Goal: Obtain resource: Obtain resource

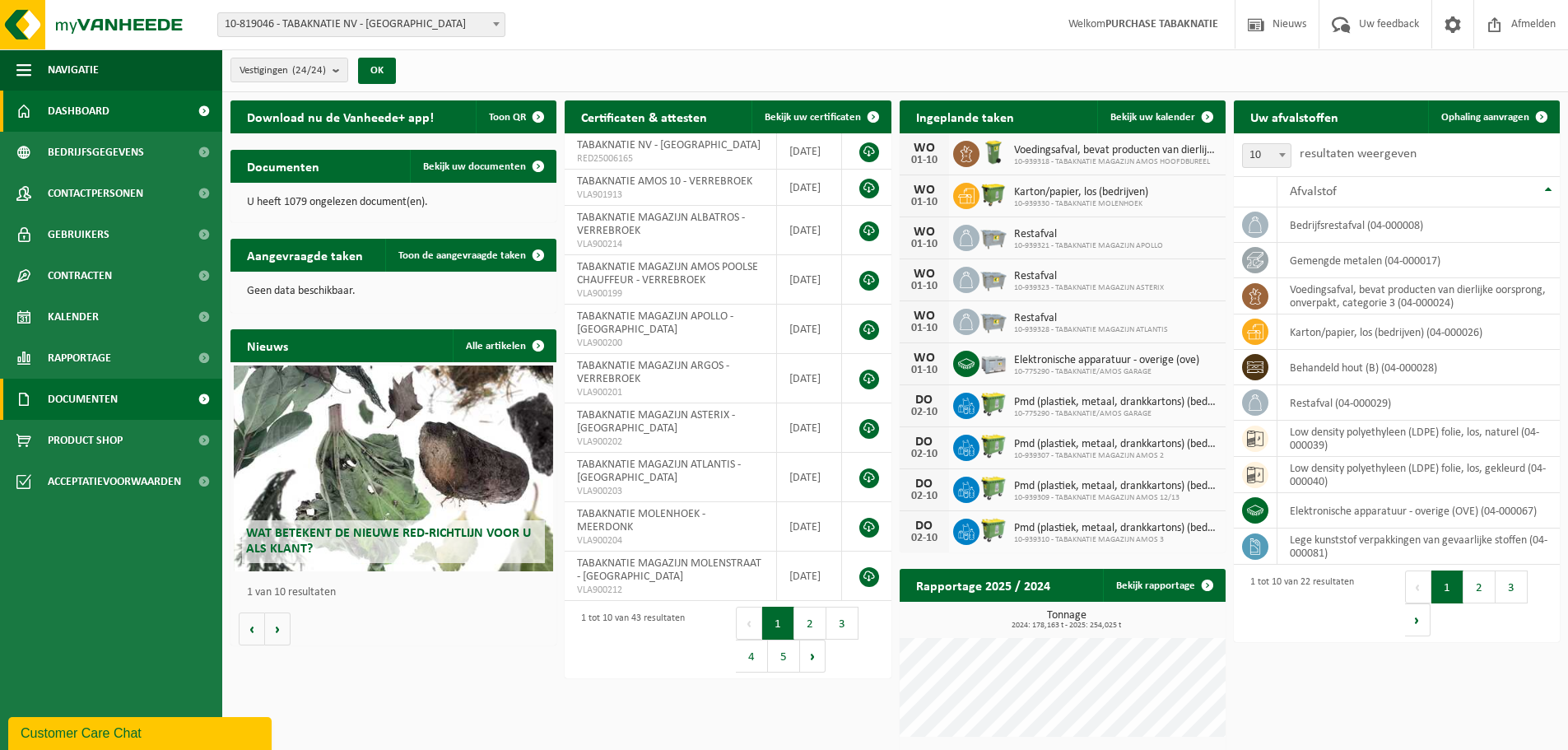
click at [131, 396] on link "Documenten" at bounding box center [111, 399] width 222 height 41
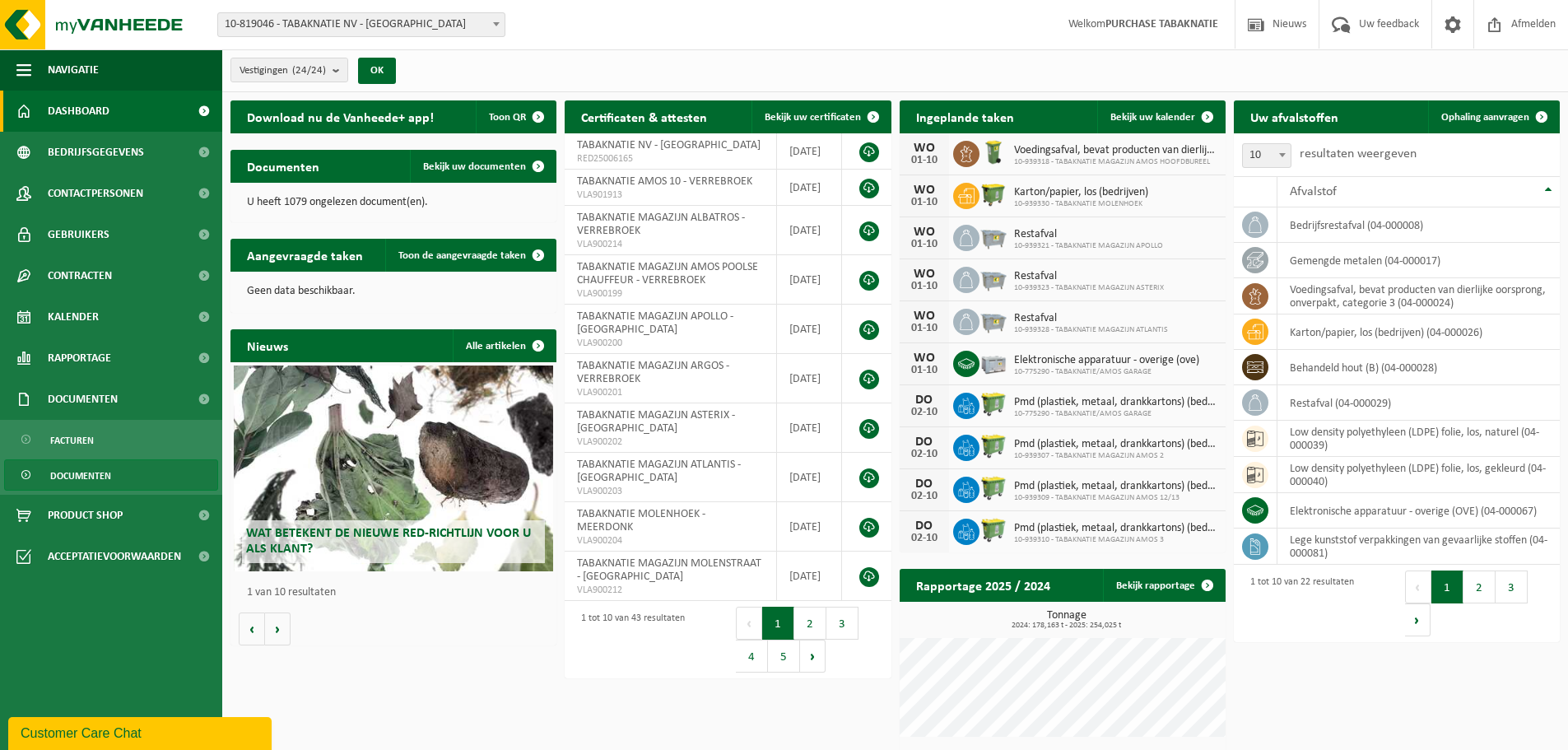
click at [96, 462] on span "Documenten" at bounding box center [81, 475] width 61 height 31
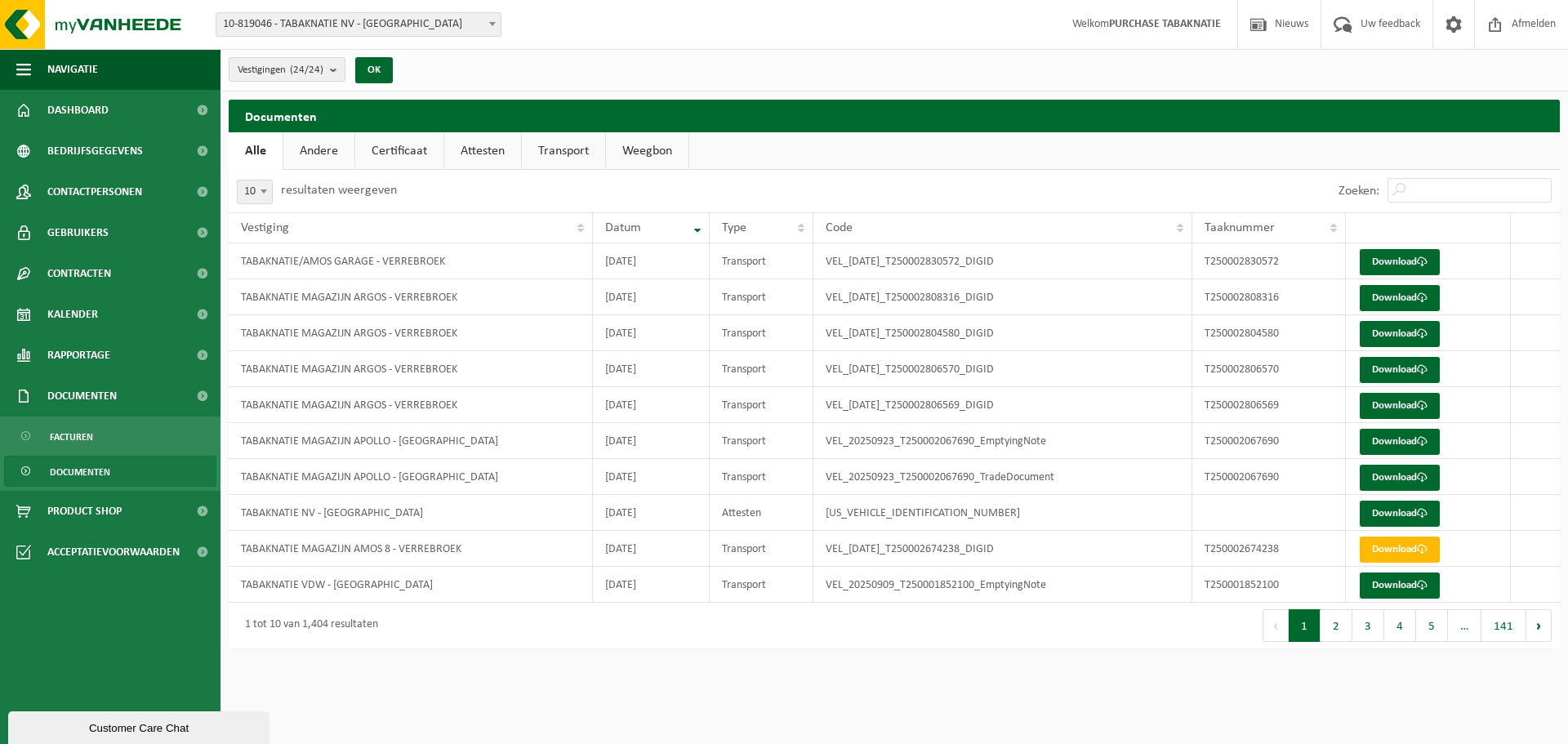
click at [417, 157] on link "Certificaat" at bounding box center [399, 151] width 89 height 37
click at [503, 157] on link "Attesten" at bounding box center [483, 151] width 77 height 37
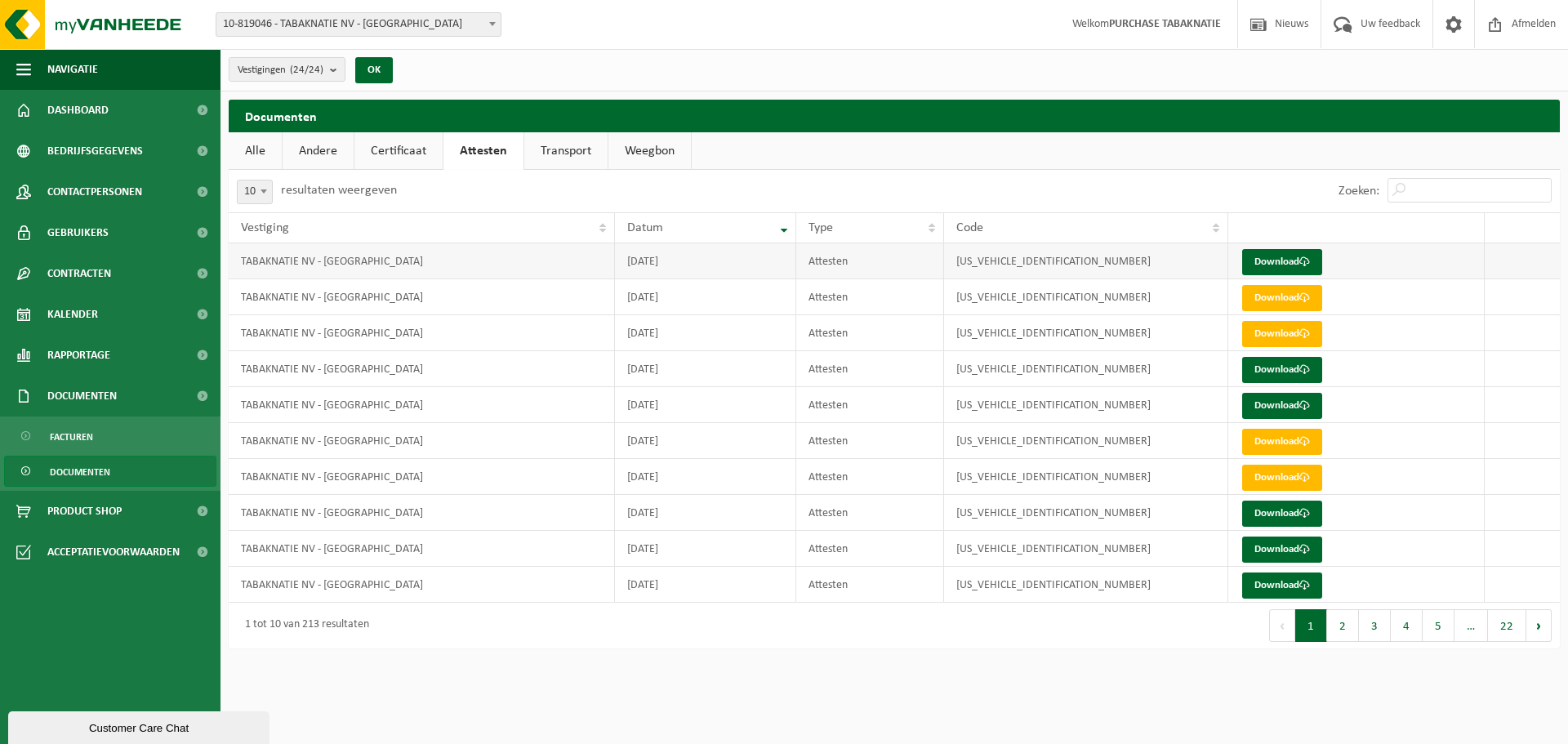
drag, startPoint x: 690, startPoint y: 257, endPoint x: 617, endPoint y: 255, distance: 73.0
click at [617, 255] on td "2025-09-16" at bounding box center [705, 261] width 181 height 36
click at [566, 262] on td "TABAKNATIE NV - [GEOGRAPHIC_DATA]" at bounding box center [422, 261] width 386 height 36
click at [563, 161] on link "Transport" at bounding box center [566, 151] width 83 height 37
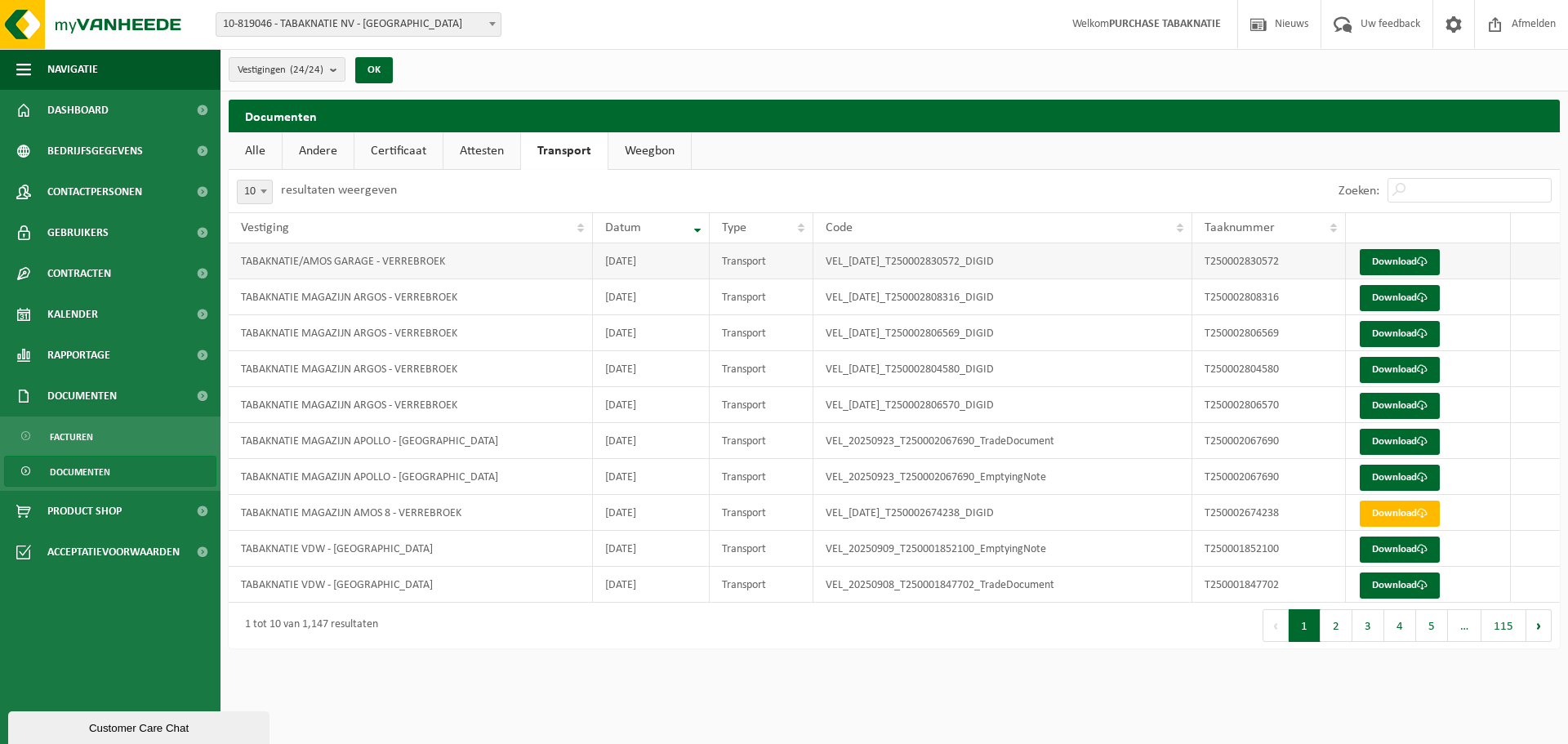
drag, startPoint x: 676, startPoint y: 403, endPoint x: 578, endPoint y: 251, distance: 180.9
click at [578, 251] on tbody "TABAKNATIE/AMOS GARAGE - VERREBROEK 2025-09-26 Transport VEL_2025-09-26_T250002…" at bounding box center [895, 423] width 1331 height 359
click at [665, 264] on td "[DATE]" at bounding box center [650, 261] width 117 height 36
click at [671, 295] on td "[DATE]" at bounding box center [650, 297] width 117 height 36
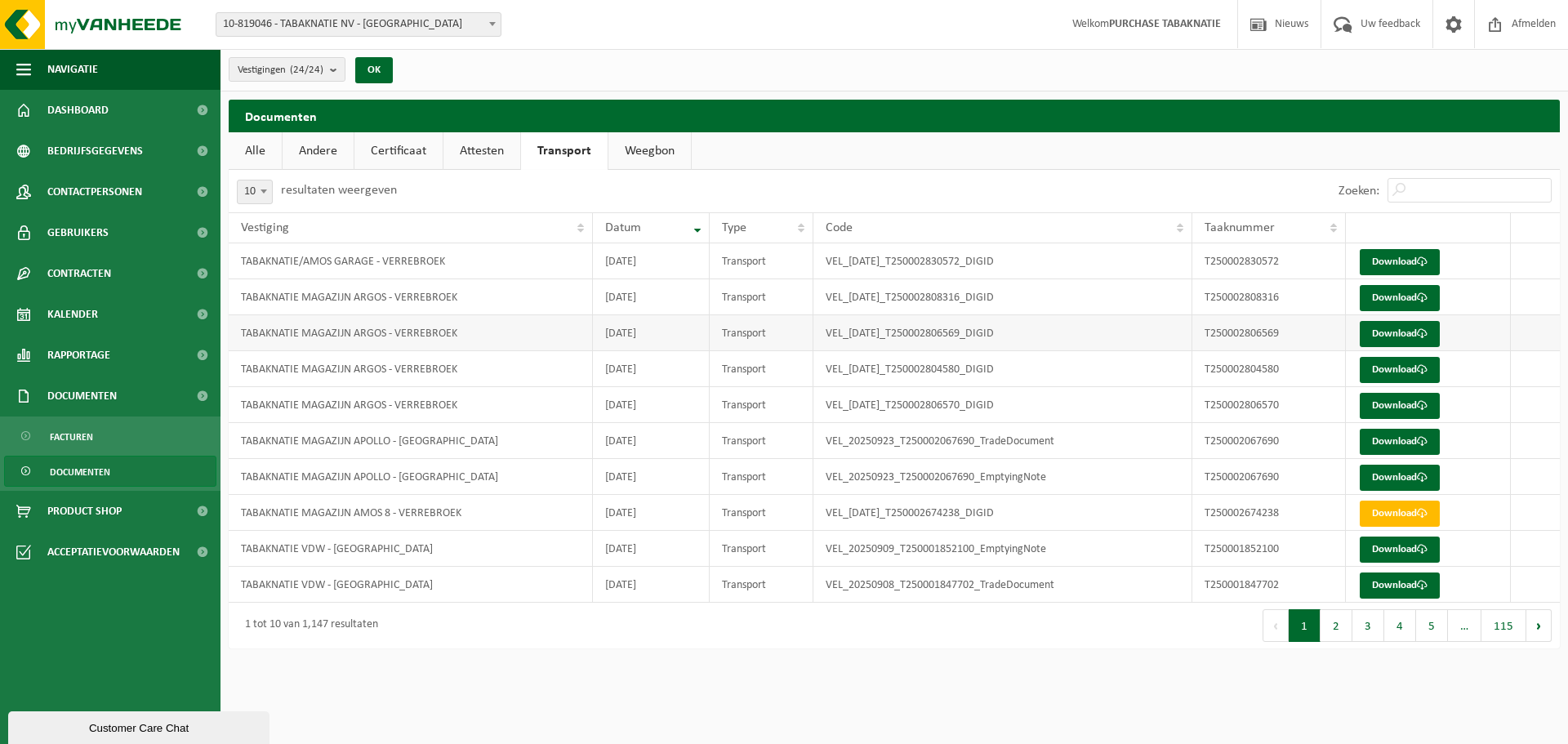
click at [655, 335] on td "[DATE]" at bounding box center [650, 333] width 117 height 36
click at [653, 373] on td "[DATE]" at bounding box center [650, 369] width 117 height 36
drag, startPoint x: 663, startPoint y: 409, endPoint x: 588, endPoint y: 295, distance: 136.5
click at [575, 288] on tbody "TABAKNATIE/AMOS GARAGE - VERREBROEK 2025-09-26 Transport VEL_2025-09-26_T250002…" at bounding box center [895, 423] width 1331 height 359
click at [645, 454] on td "[DATE]" at bounding box center [650, 441] width 117 height 36
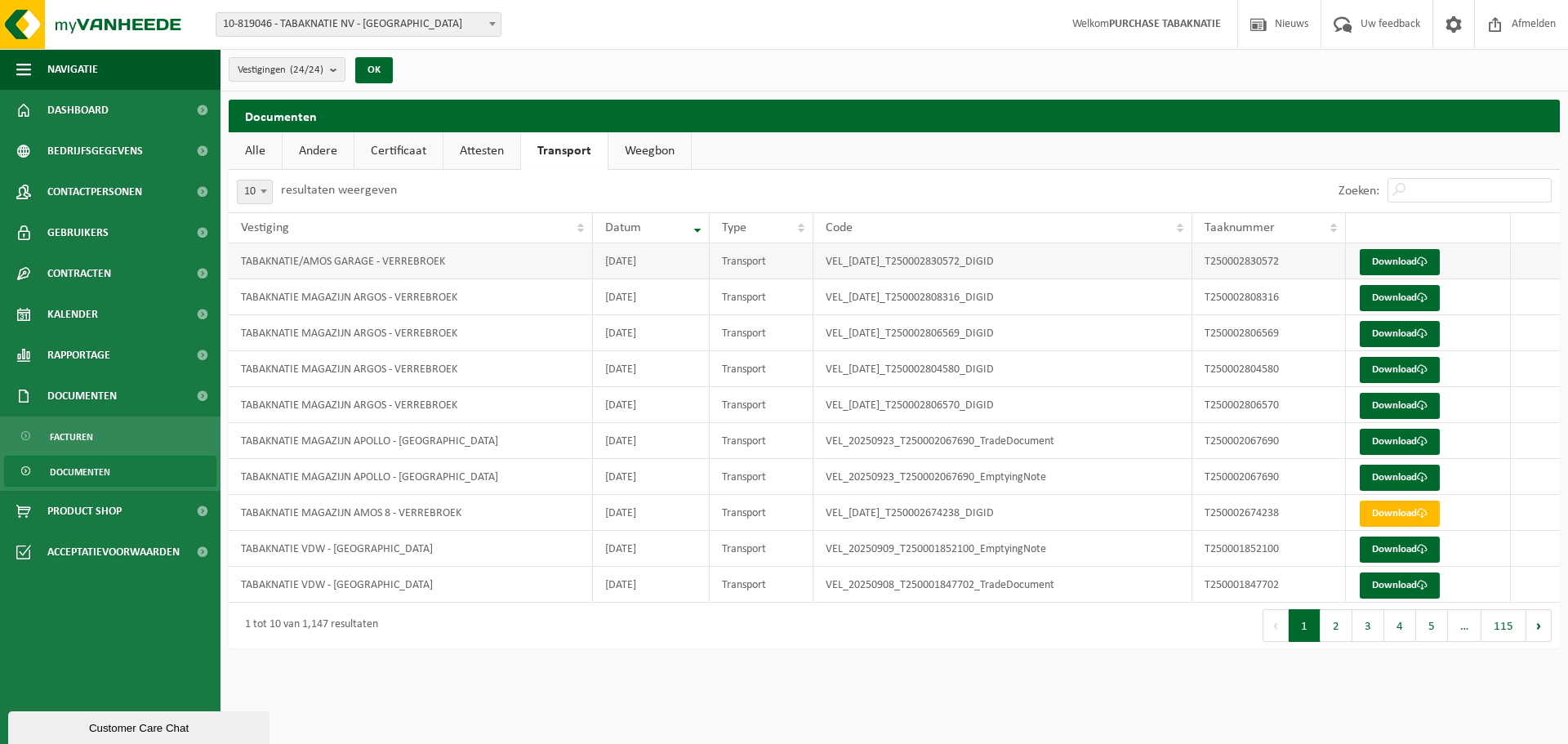
drag, startPoint x: 671, startPoint y: 489, endPoint x: 605, endPoint y: 267, distance: 231.6
click at [599, 266] on tbody "TABAKNATIE/AMOS GARAGE - VERREBROEK 2025-09-26 Transport VEL_2025-09-26_T250002…" at bounding box center [895, 423] width 1331 height 359
click at [638, 275] on td "[DATE]" at bounding box center [650, 261] width 117 height 36
drag, startPoint x: 1011, startPoint y: 395, endPoint x: 907, endPoint y: 281, distance: 154.3
click at [907, 281] on tbody "TABAKNATIE/AMOS GARAGE - VERREBROEK 2025-09-26 Transport VEL_2025-09-26_T250002…" at bounding box center [895, 423] width 1331 height 359
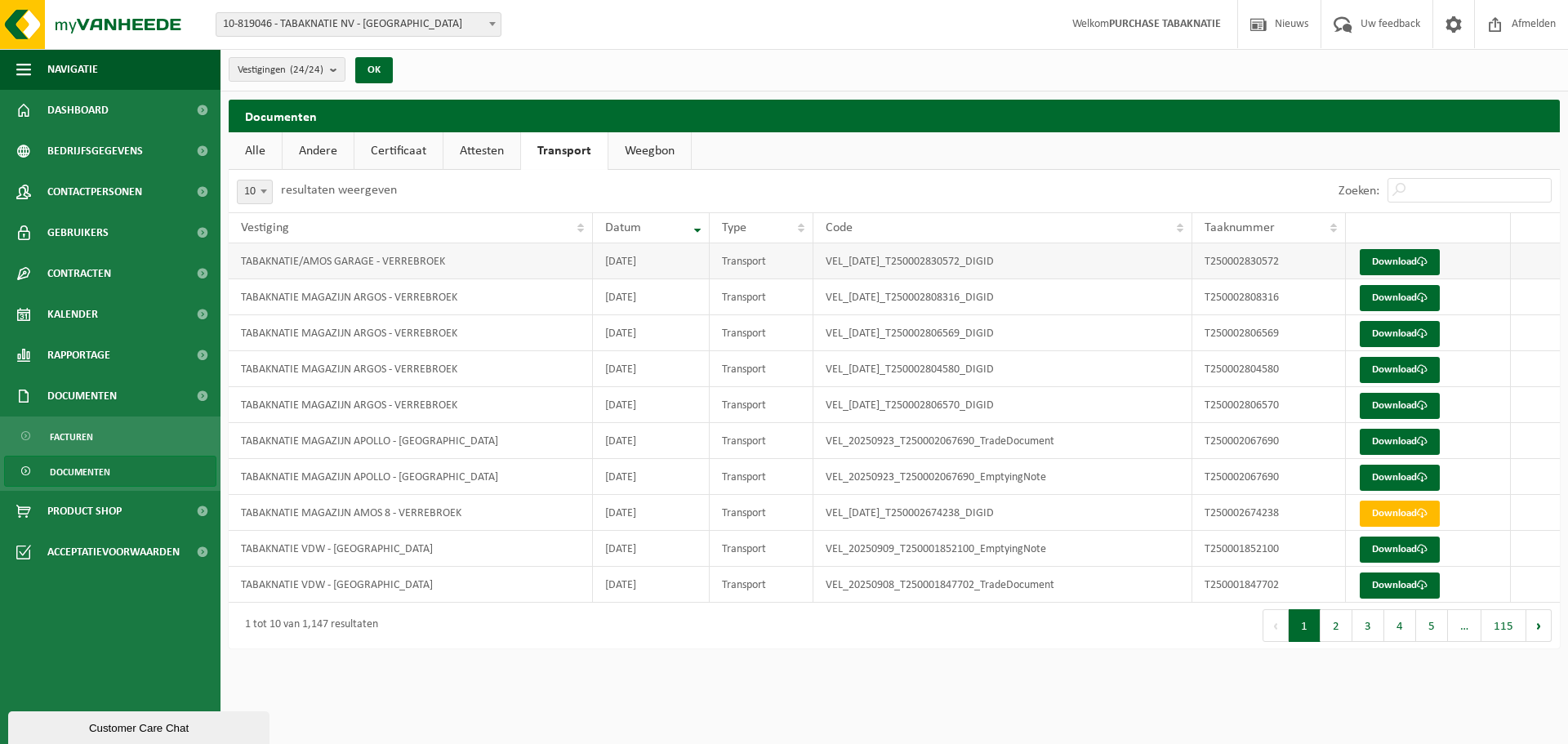
click at [975, 272] on td "VEL_[DATE]_T250002830572_DIGID" at bounding box center [1003, 261] width 379 height 36
drag, startPoint x: 1039, startPoint y: 261, endPoint x: 943, endPoint y: 255, distance: 96.2
click at [943, 255] on td "VEL_[DATE]_T250002830572_DIGID" at bounding box center [1003, 261] width 379 height 36
click at [932, 256] on td "VEL_[DATE]_T250002830572_DIGID" at bounding box center [1003, 261] width 379 height 36
drag, startPoint x: 824, startPoint y: 261, endPoint x: 1031, endPoint y: 410, distance: 255.0
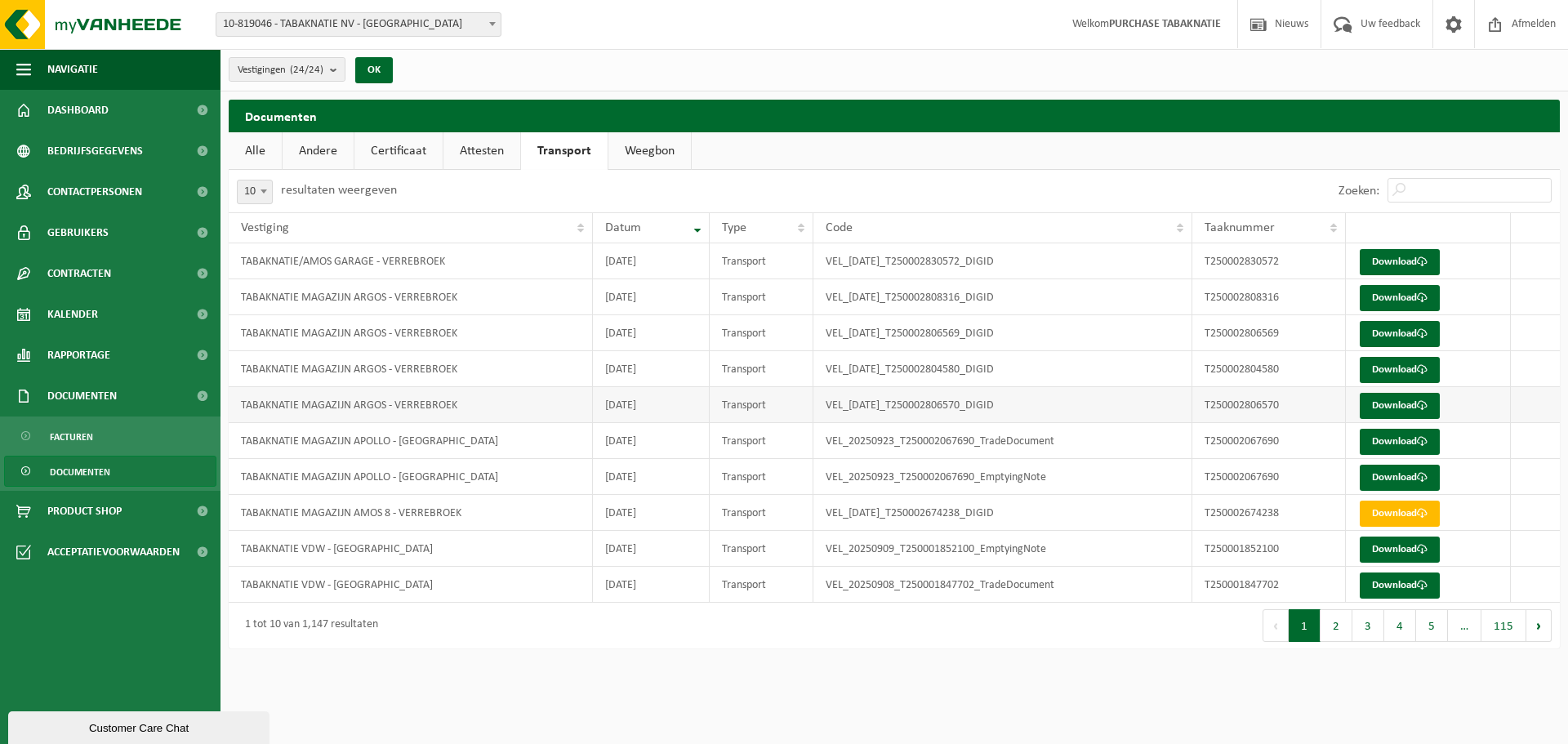
click at [1031, 410] on tbody "TABAKNATIE/AMOS GARAGE - VERREBROEK 2025-09-26 Transport VEL_2025-09-26_T250002…" at bounding box center [895, 423] width 1331 height 359
click at [1028, 409] on td "VEL_[DATE]_T250002806570_DIGID" at bounding box center [1003, 405] width 379 height 36
click at [1023, 408] on td "VEL_[DATE]_T250002806570_DIGID" at bounding box center [1003, 405] width 379 height 36
drag, startPoint x: 1012, startPoint y: 405, endPoint x: 923, endPoint y: 378, distance: 93.0
click at [923, 378] on tbody "TABAKNATIE/AMOS GARAGE - VERREBROEK 2025-09-26 Transport VEL_2025-09-26_T250002…" at bounding box center [895, 423] width 1331 height 359
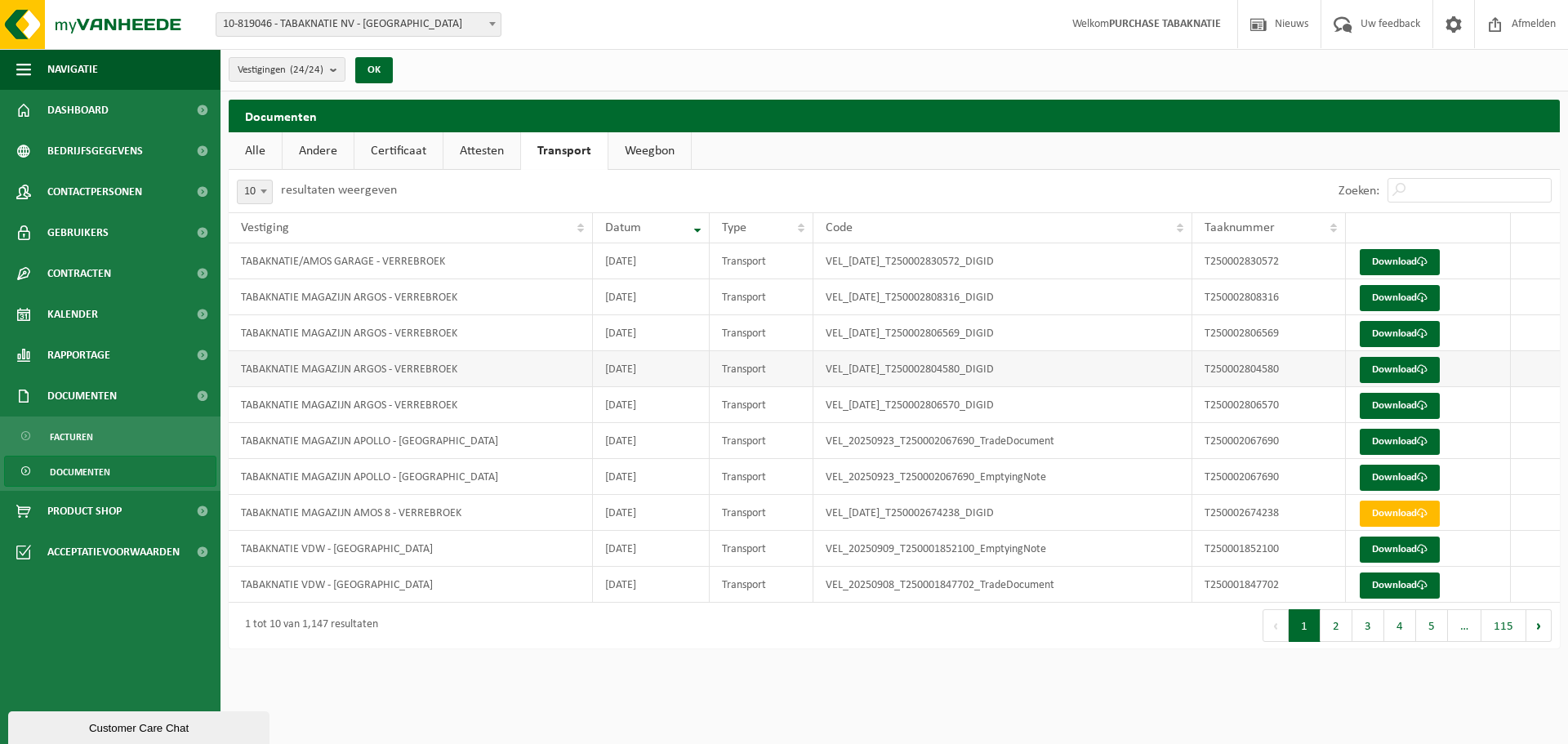
click at [923, 377] on td "VEL_[DATE]_T250002804580_DIGID" at bounding box center [1003, 369] width 379 height 36
click at [1371, 260] on link "Download" at bounding box center [1399, 262] width 80 height 26
drag, startPoint x: 260, startPoint y: 191, endPoint x: 273, endPoint y: 191, distance: 13.0
click at [260, 191] on span at bounding box center [263, 191] width 16 height 21
drag, startPoint x: 261, startPoint y: 240, endPoint x: 298, endPoint y: 236, distance: 37.2
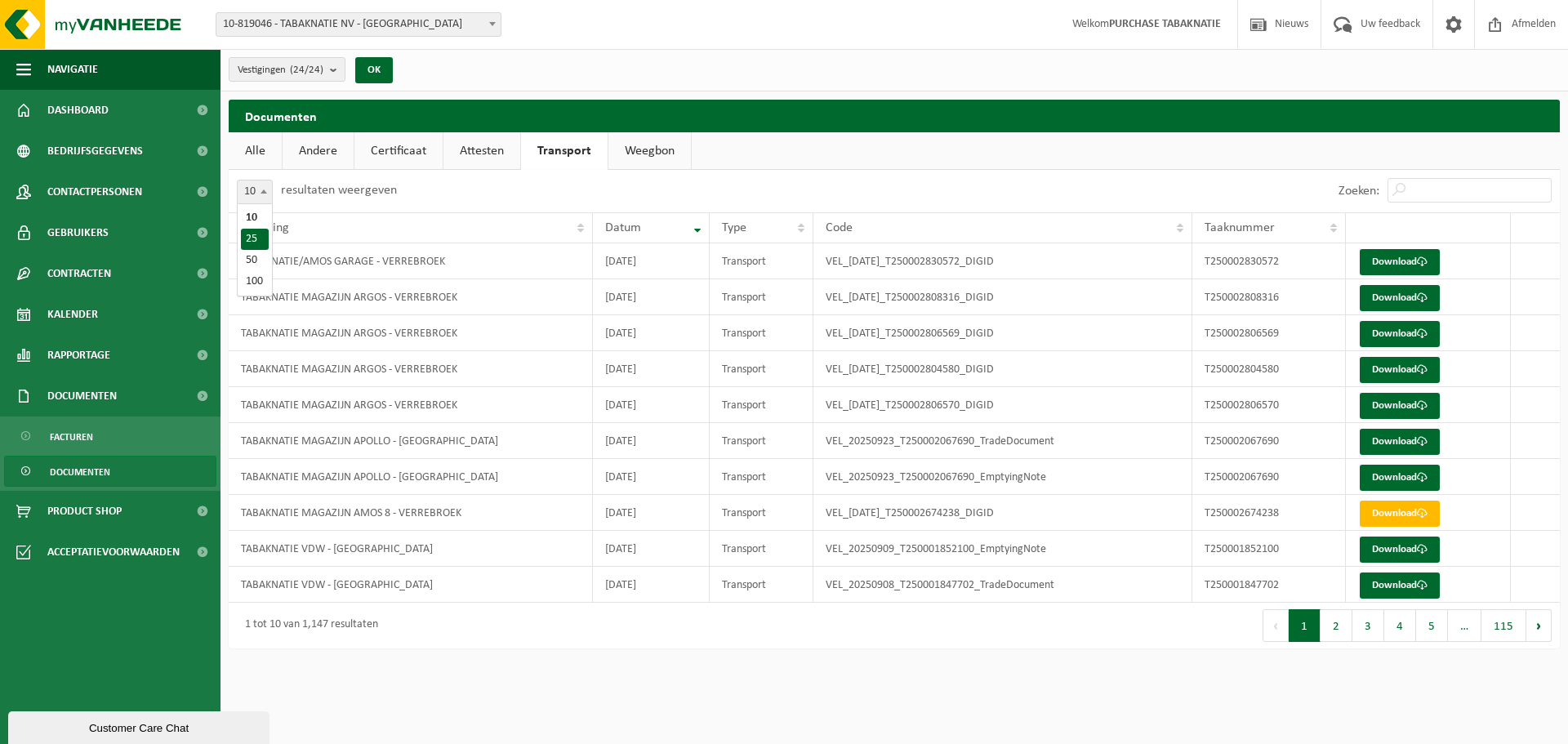
select select "25"
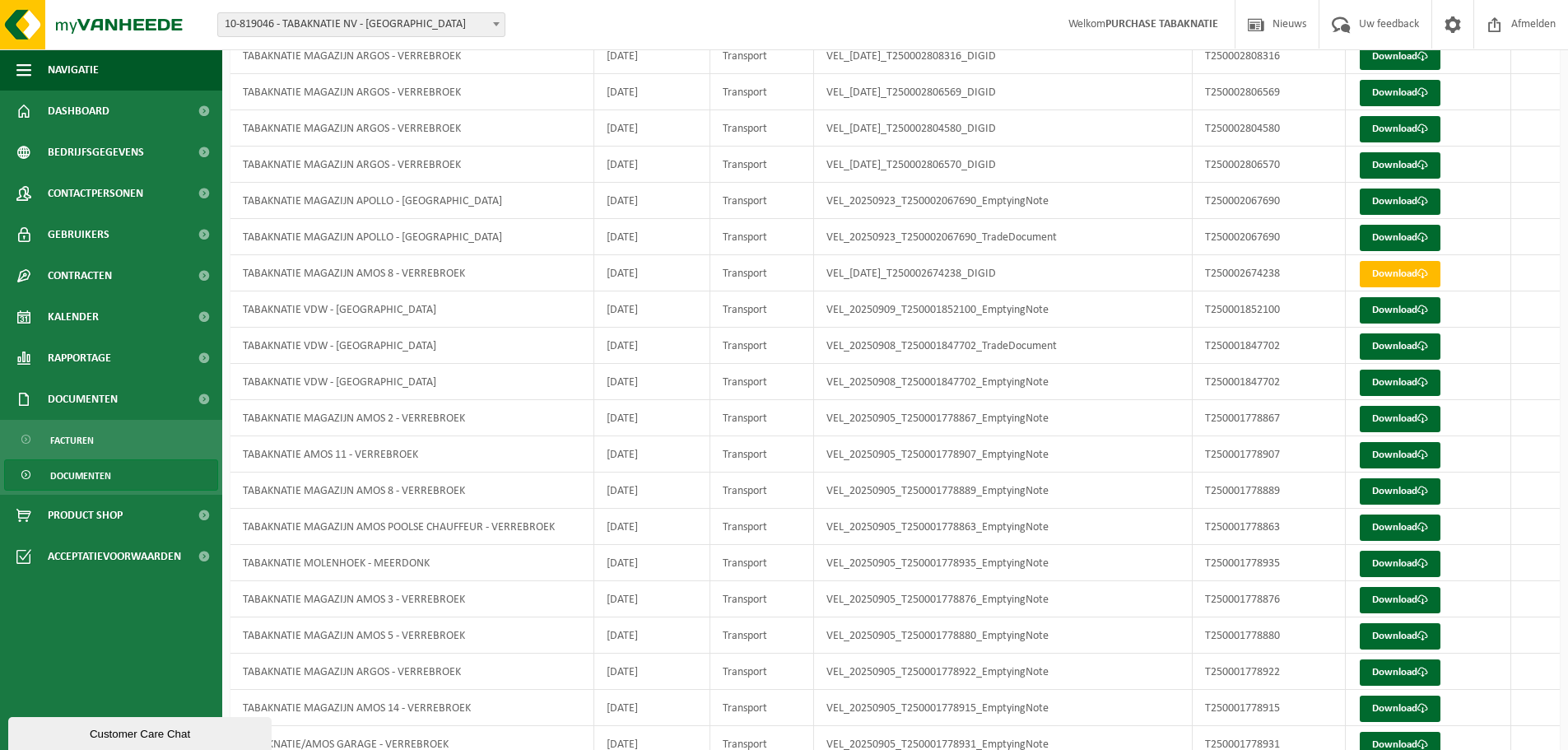
scroll to position [330, 0]
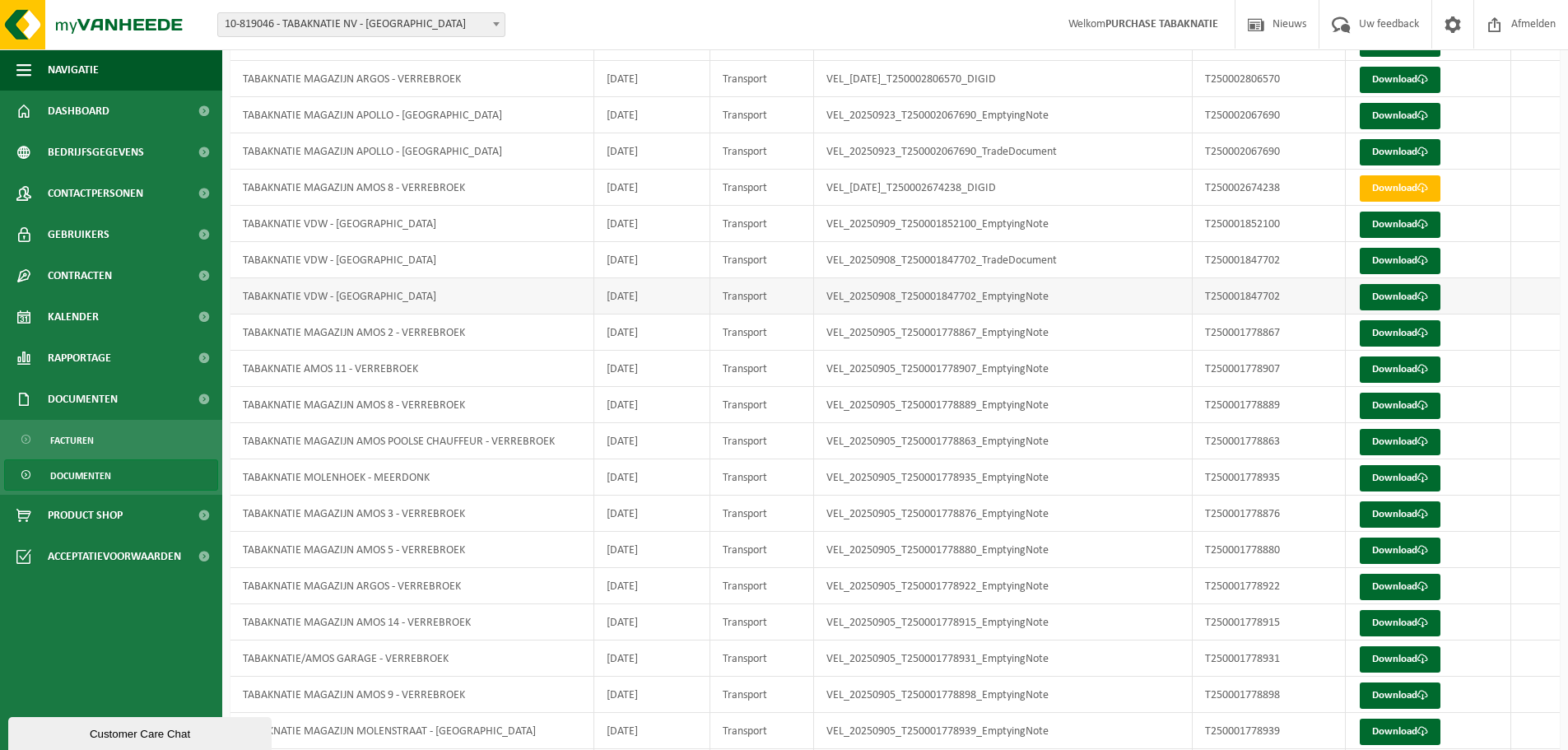
click at [664, 293] on td "[DATE]" at bounding box center [653, 296] width 117 height 36
click at [663, 257] on td "[DATE]" at bounding box center [653, 260] width 117 height 36
click at [666, 284] on td "[DATE]" at bounding box center [653, 296] width 117 height 36
click at [666, 255] on td "[DATE]" at bounding box center [653, 260] width 117 height 36
click at [666, 282] on td "2025-09-08" at bounding box center [653, 296] width 117 height 36
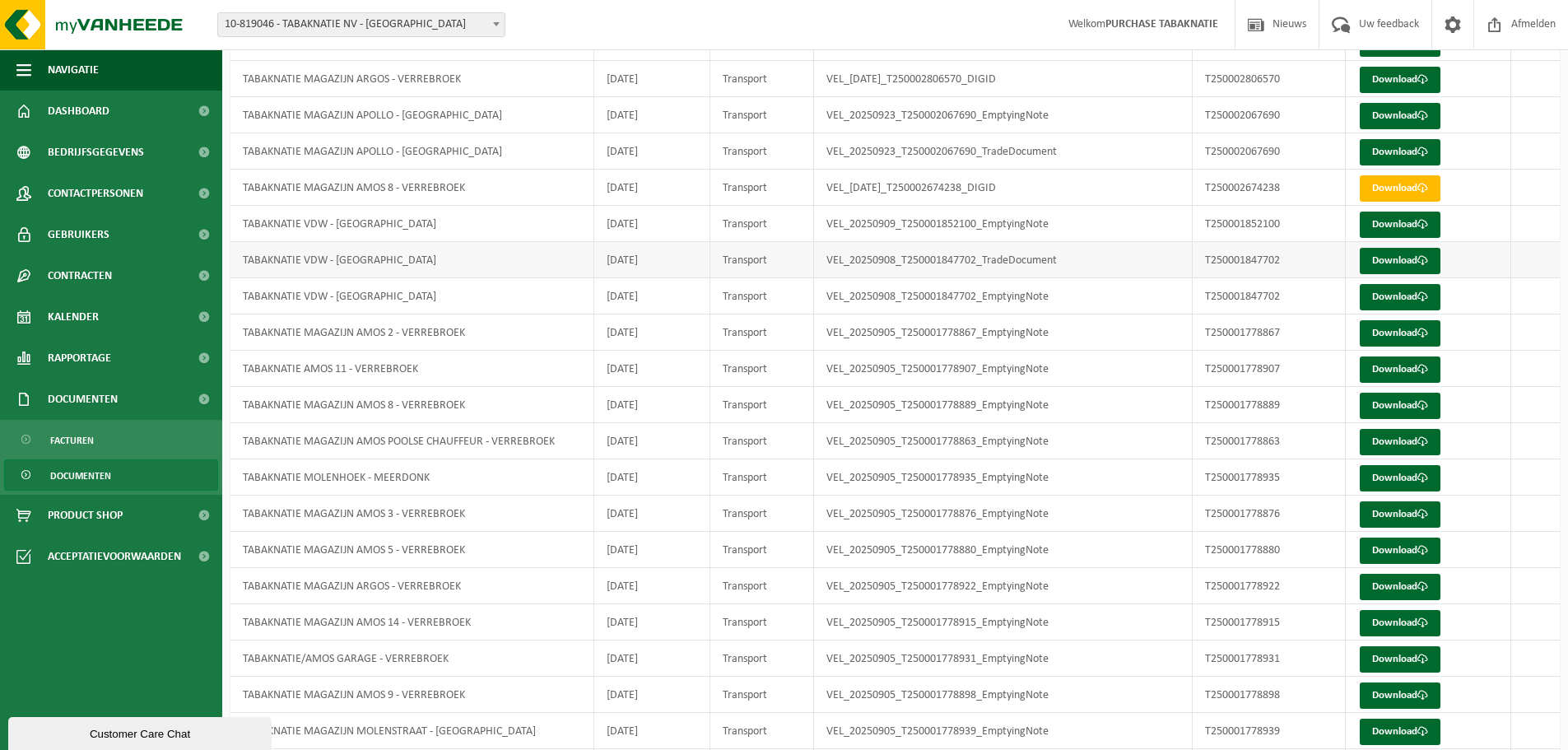
click at [668, 257] on td "2025-09-08" at bounding box center [653, 260] width 117 height 36
click at [669, 290] on td "2025-09-08" at bounding box center [653, 296] width 117 height 36
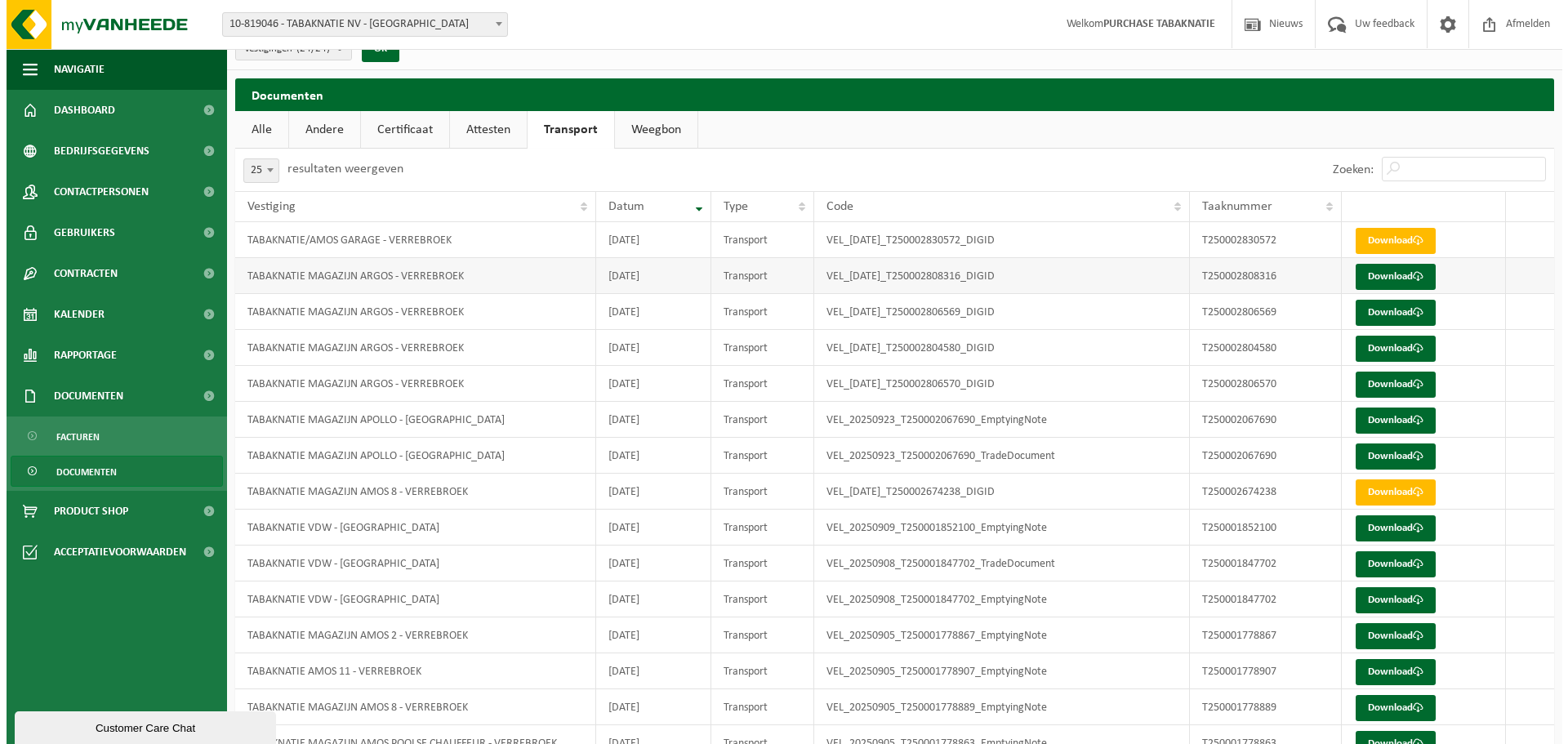
scroll to position [0, 0]
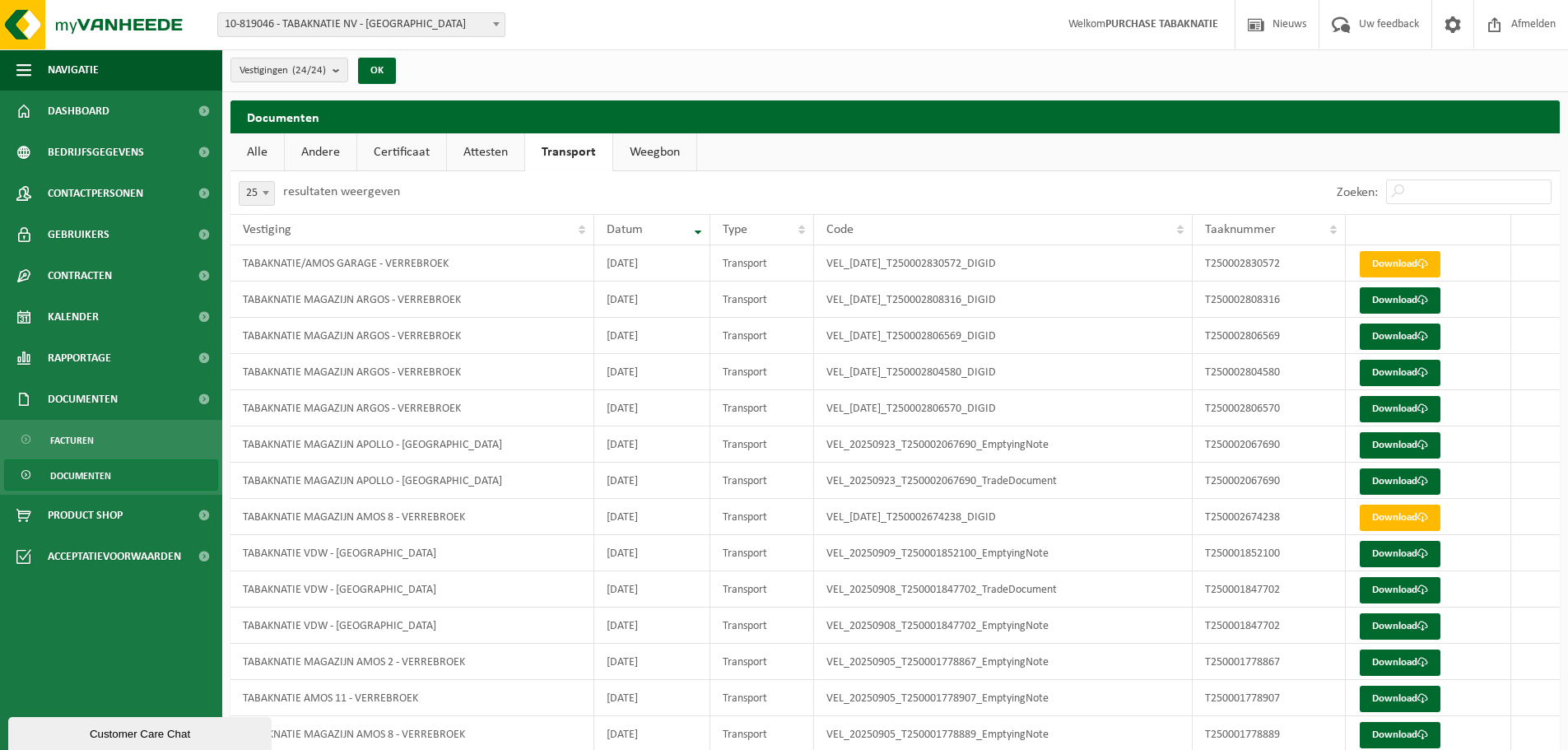
click at [500, 151] on link "Attesten" at bounding box center [485, 152] width 77 height 38
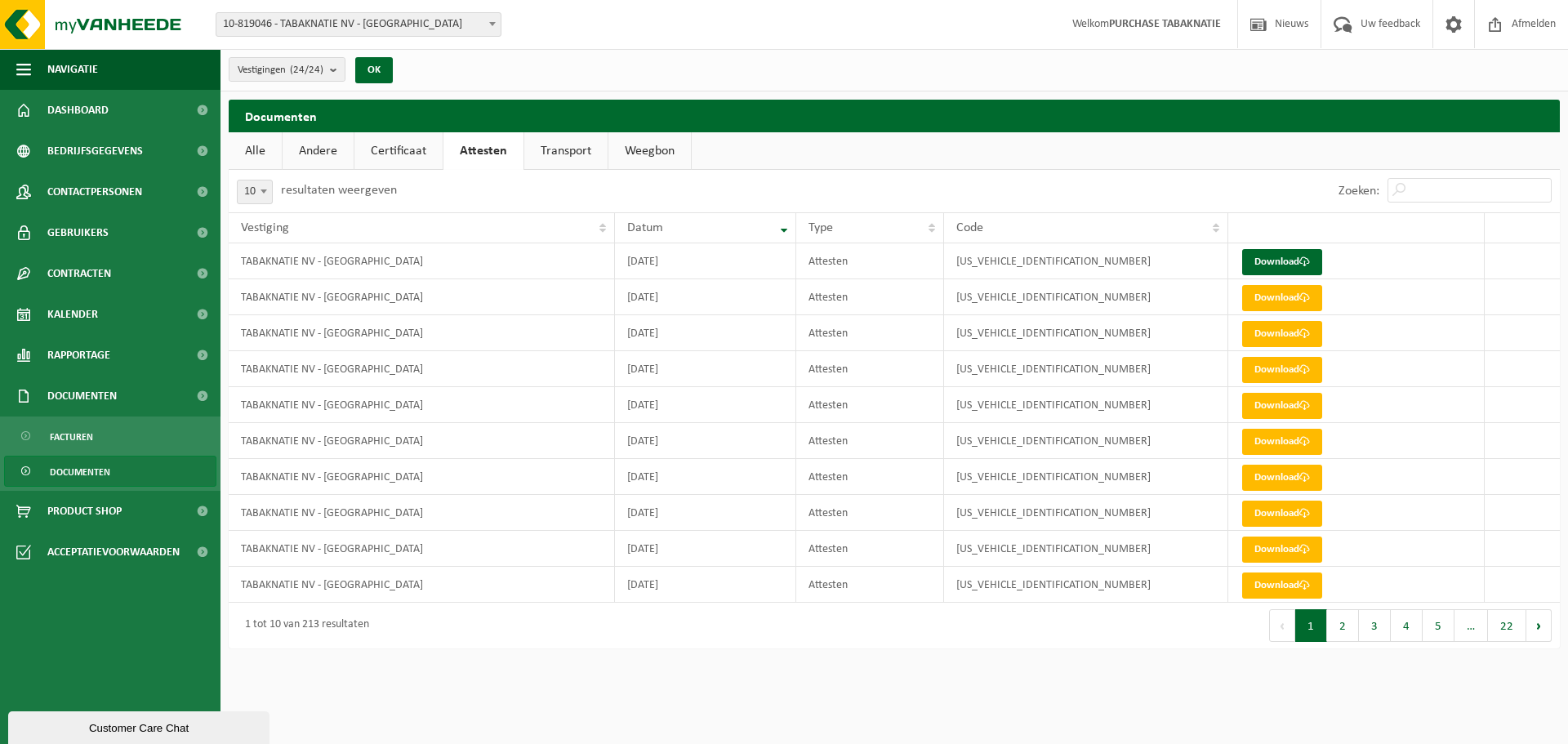
click at [771, 156] on ul "Alle Andere Certificaat Attesten Transport Weegbon" at bounding box center [895, 151] width 1331 height 37
click at [74, 116] on span "Dashboard" at bounding box center [78, 111] width 61 height 41
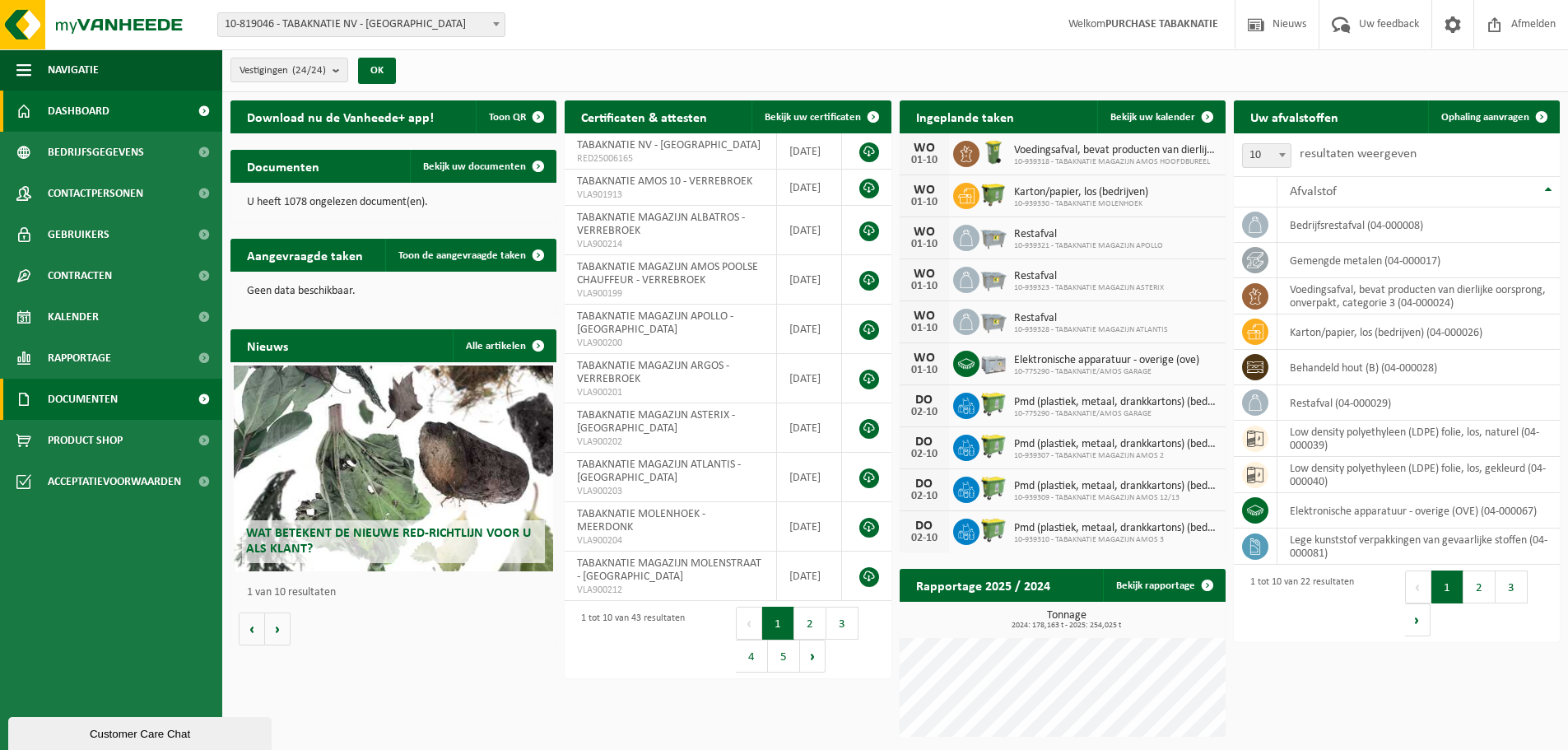
click at [171, 396] on link "Documenten" at bounding box center [111, 399] width 222 height 41
click at [81, 384] on span "Documenten" at bounding box center [83, 399] width 70 height 41
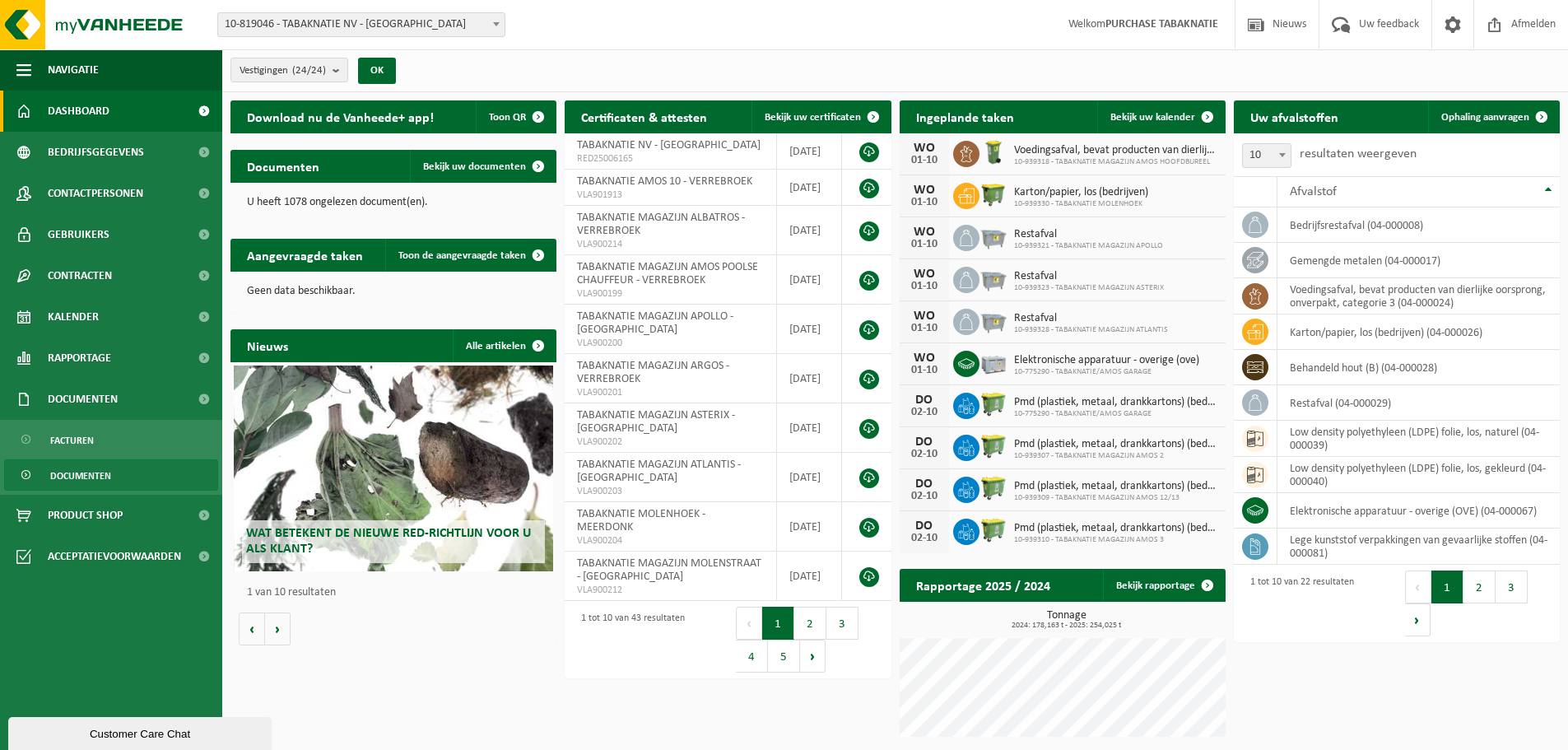
click at [91, 464] on span "Documenten" at bounding box center [81, 475] width 61 height 31
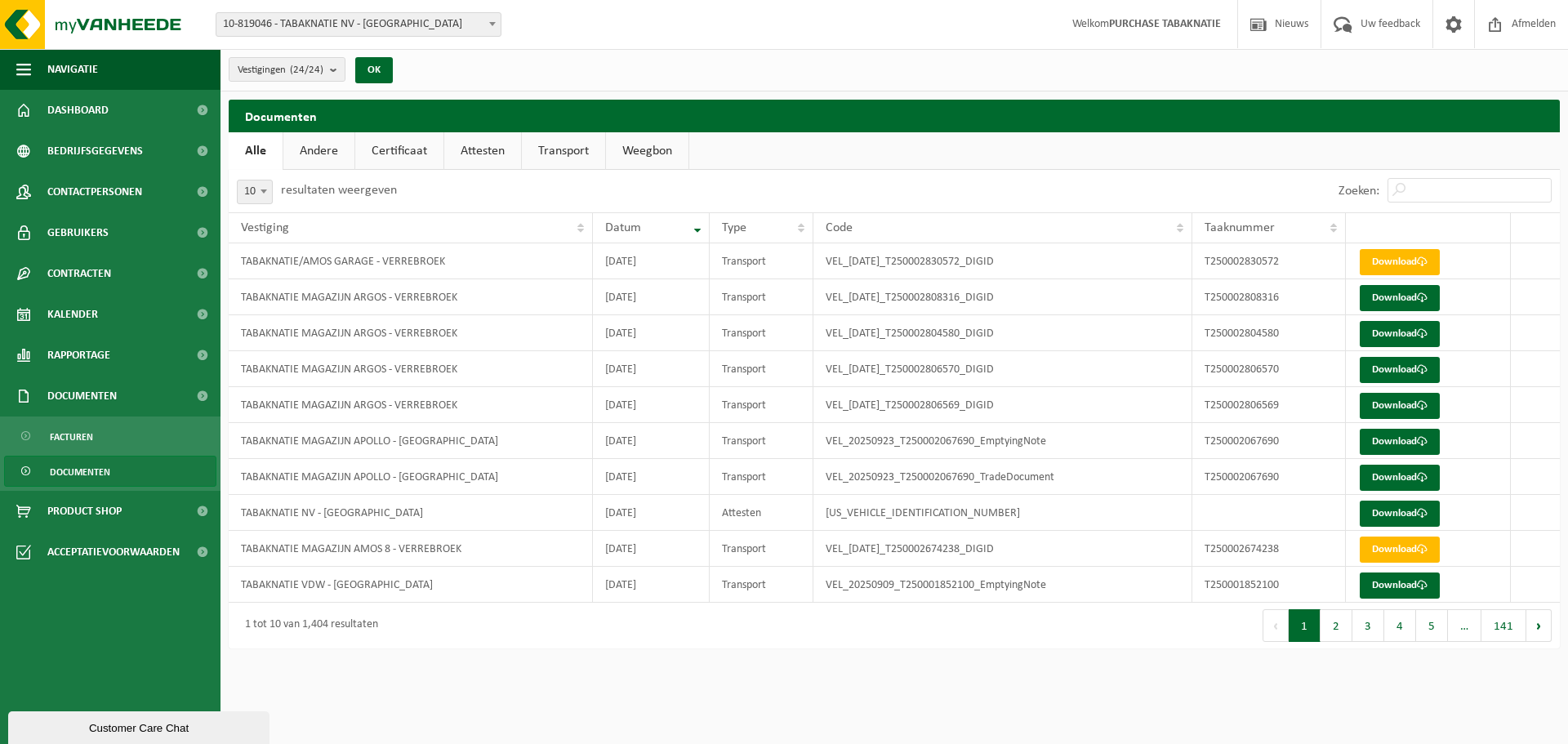
click at [261, 190] on b at bounding box center [264, 192] width 7 height 4
click at [532, 151] on link "Transport" at bounding box center [564, 151] width 83 height 37
click at [1036, 486] on td "VEL_20250923_T250002067690_TradeDocument" at bounding box center [1003, 477] width 379 height 36
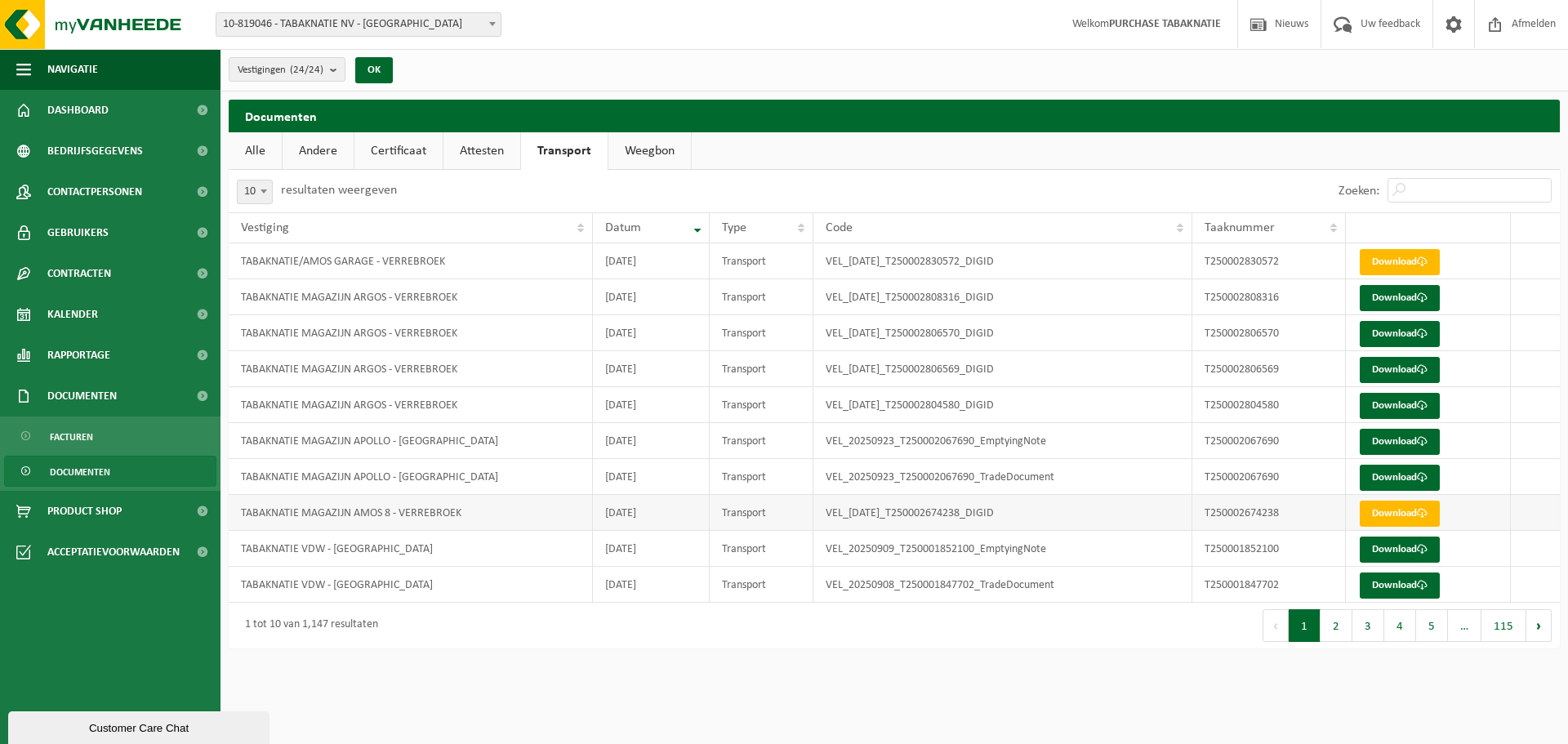
click at [1037, 516] on td "VEL_2025-09-12_T250002674238_DIGID" at bounding box center [1003, 512] width 379 height 36
click at [512, 142] on link "Attesten" at bounding box center [482, 151] width 77 height 37
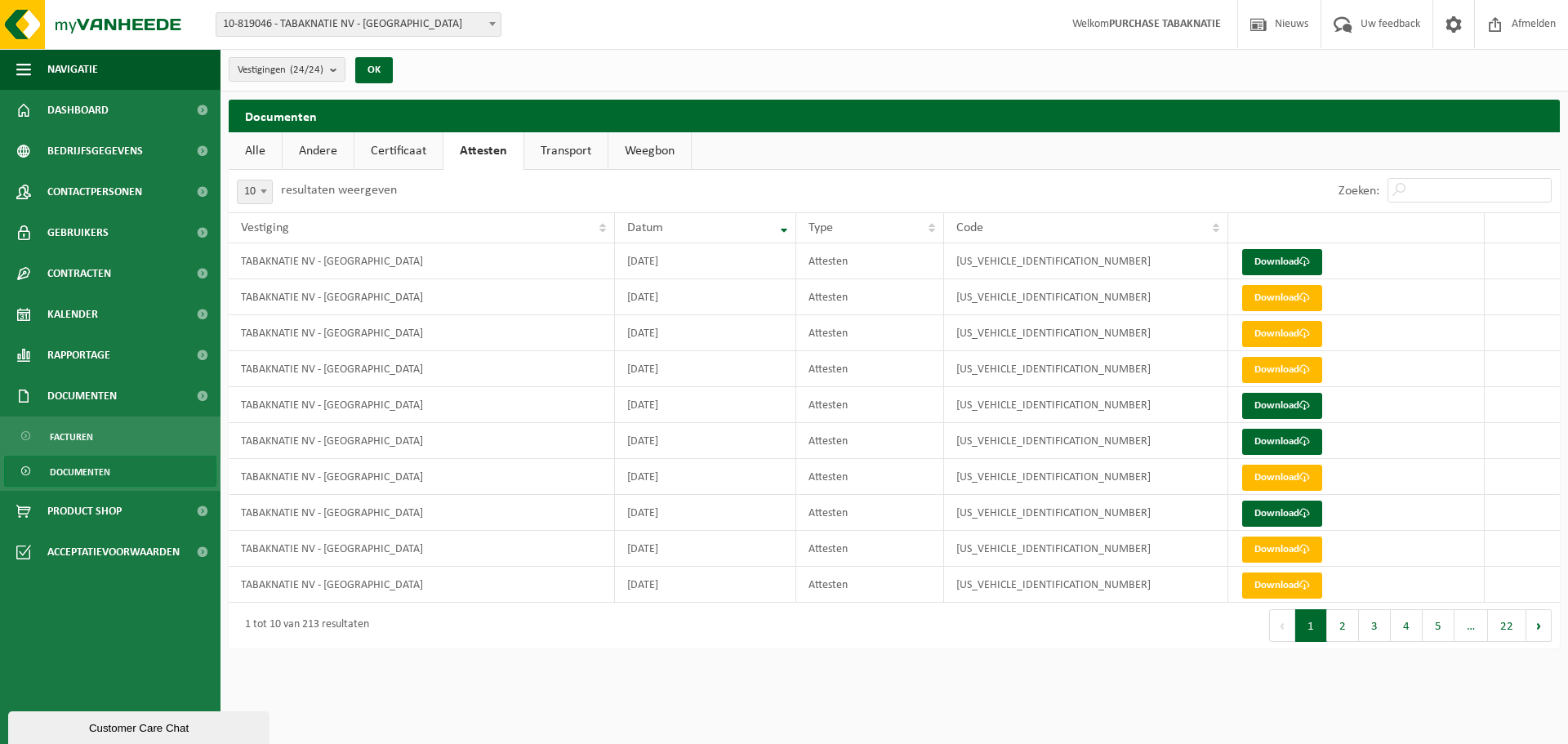
click at [555, 146] on link "Transport" at bounding box center [566, 151] width 83 height 37
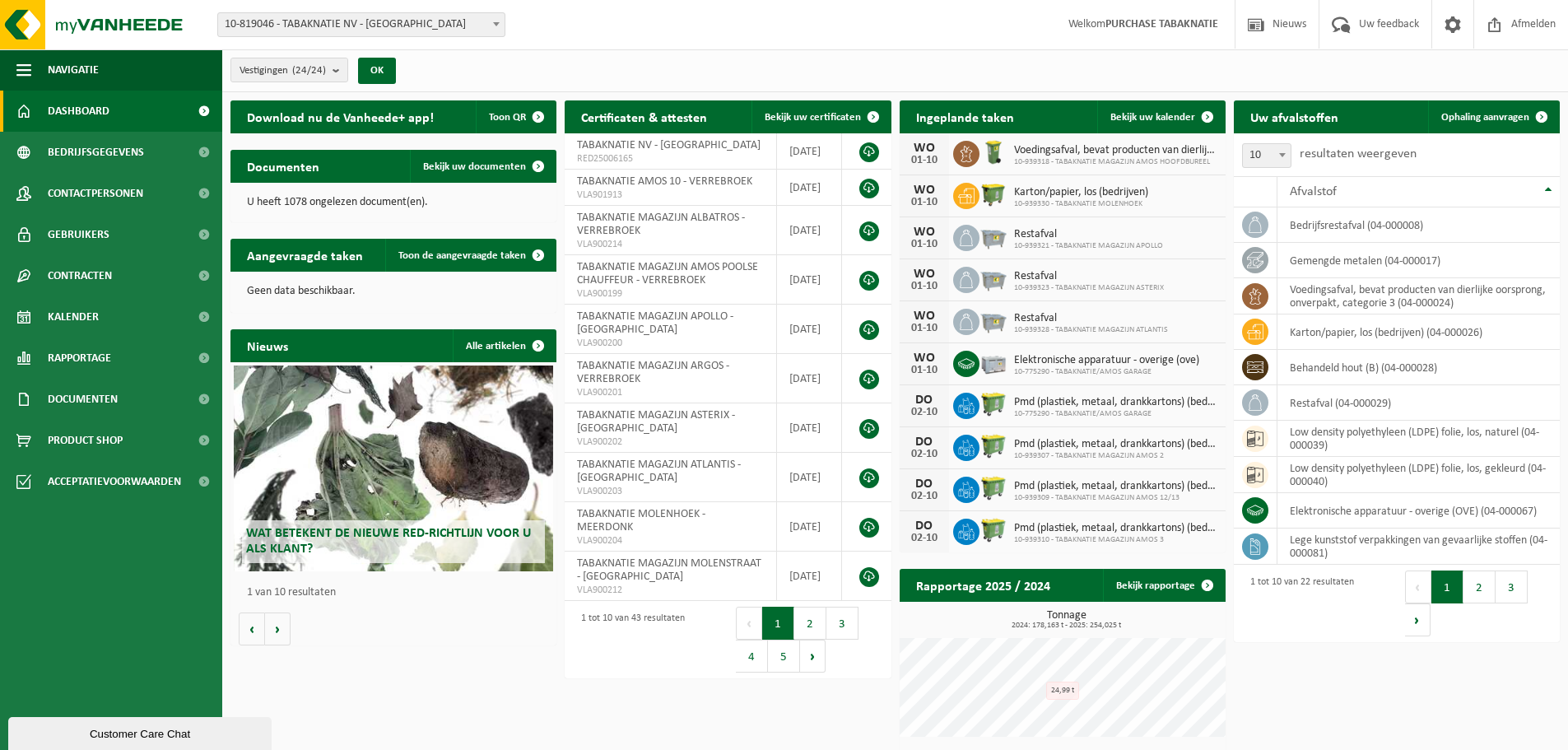
click at [1046, 70] on div "Vestigingen (24/24) Alles selecteren Alles deselecteren Actieve selecteren TABA…" at bounding box center [895, 71] width 1346 height 43
click at [108, 390] on span "Documenten" at bounding box center [83, 399] width 70 height 41
click at [75, 474] on span "Documenten" at bounding box center [81, 475] width 61 height 31
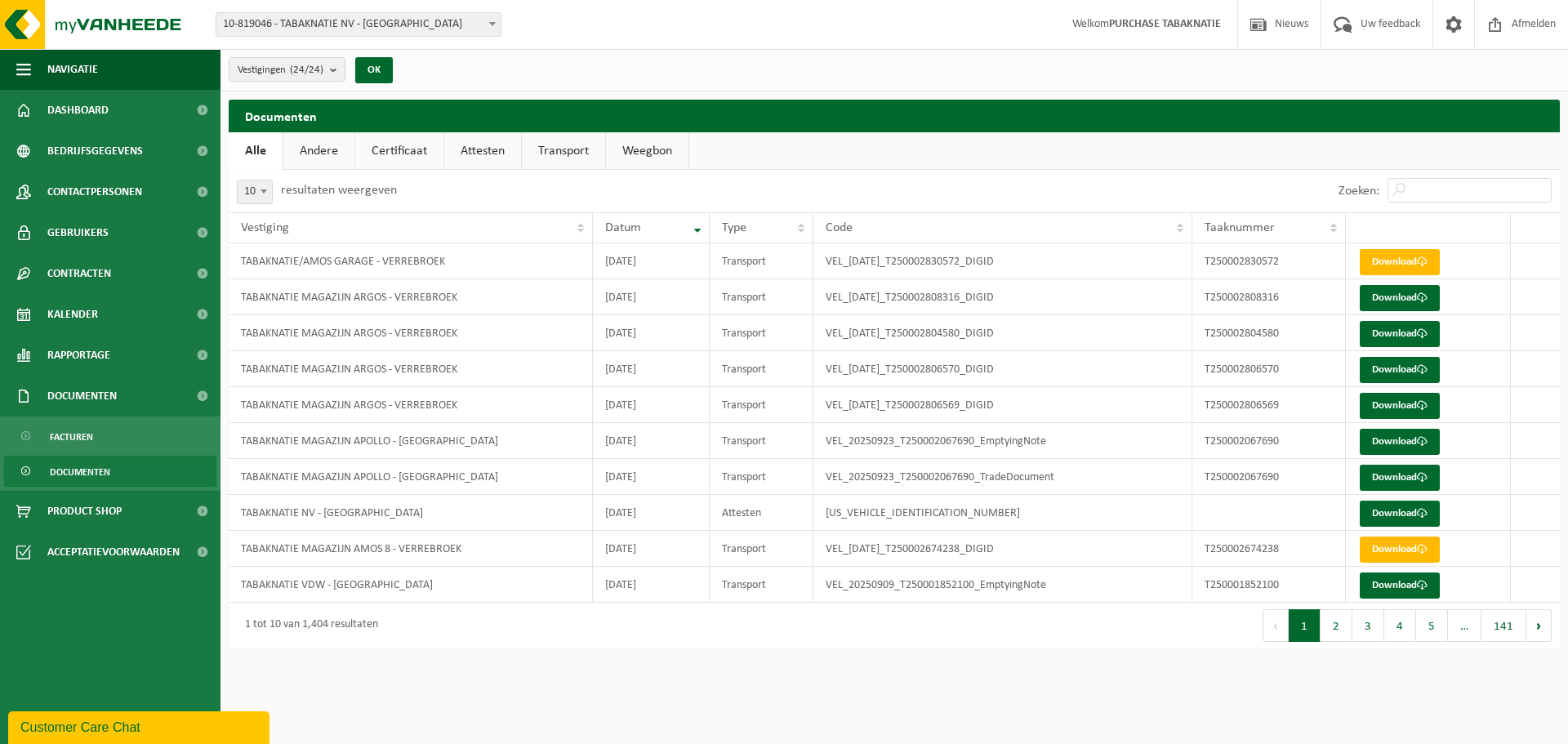
click at [815, 180] on div "10 25 50 100 10 resultaten weergeven" at bounding box center [562, 192] width 666 height 43
